Goal: Transaction & Acquisition: Purchase product/service

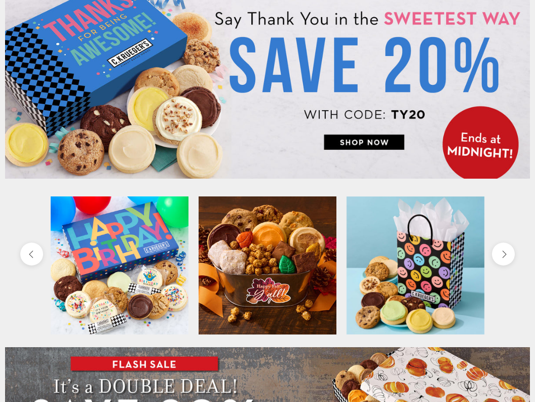
scroll to position [111, 0]
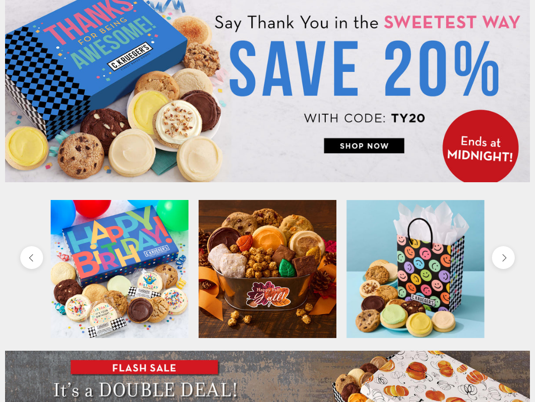
click at [384, 144] on img at bounding box center [267, 83] width 525 height 197
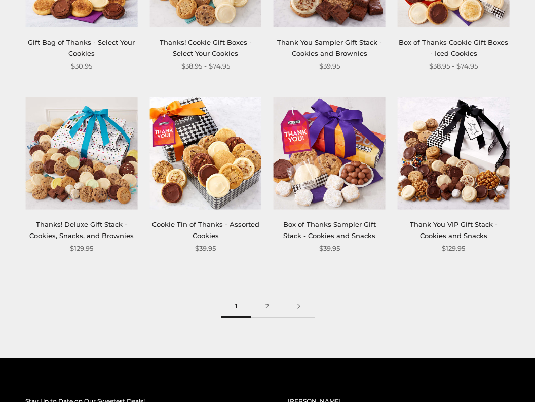
scroll to position [1002, 0]
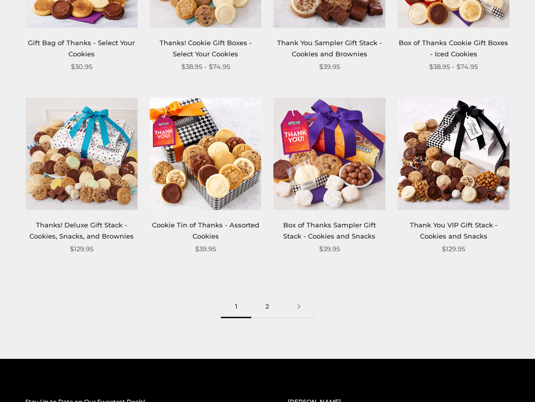
click at [266, 301] on link "2" at bounding box center [267, 306] width 32 height 23
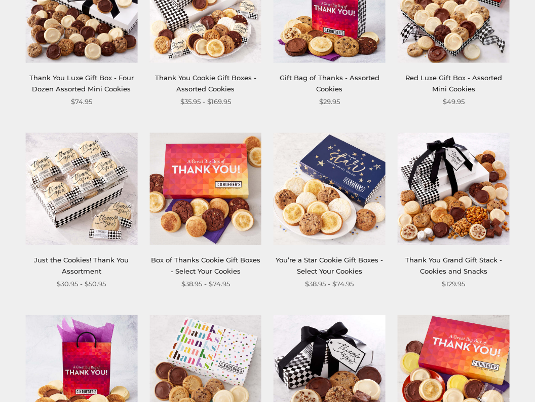
scroll to position [603, 0]
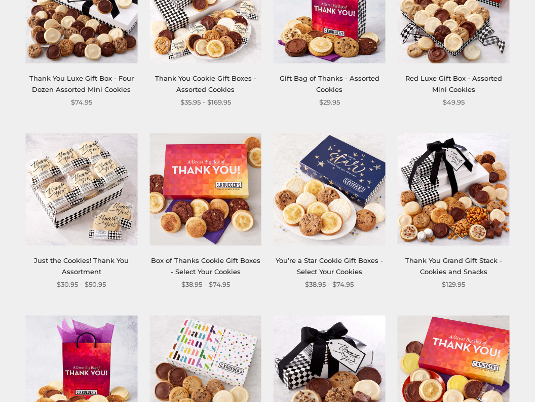
click at [77, 159] on img at bounding box center [81, 189] width 112 height 112
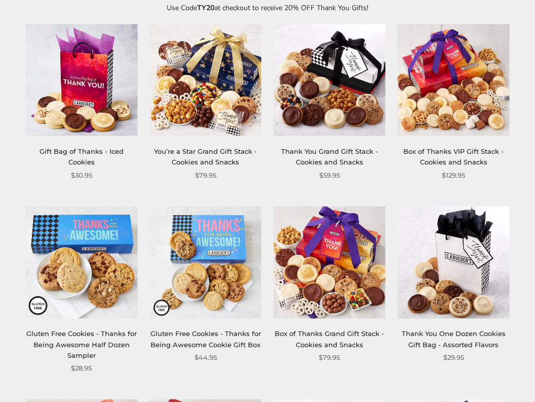
scroll to position [158, 0]
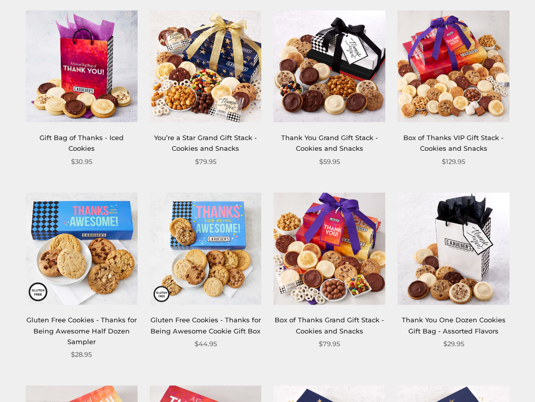
click at [350, 314] on div "Box of Thanks Grand Gift Stack - Cookies and Snacks" at bounding box center [330, 325] width 112 height 22
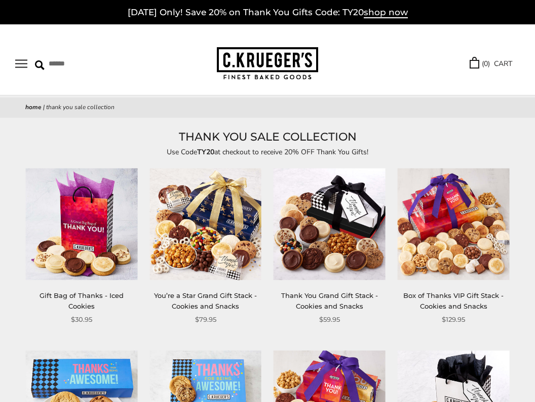
scroll to position [0, 0]
